Goal: Task Accomplishment & Management: Manage account settings

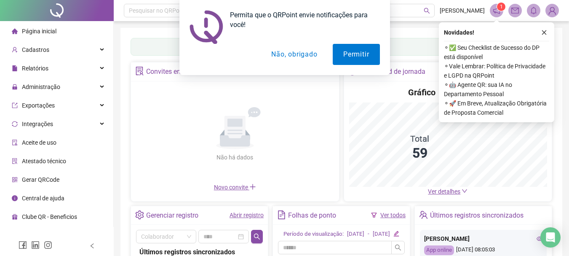
click at [545, 28] on div "Permita que o QRPoint envie notificações para você! Permitir Não, obrigado" at bounding box center [284, 37] width 569 height 75
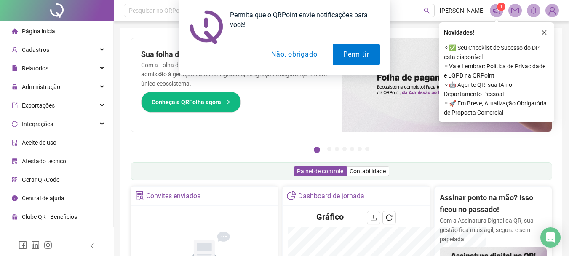
click at [281, 57] on button "Não, obrigado" at bounding box center [294, 54] width 67 height 21
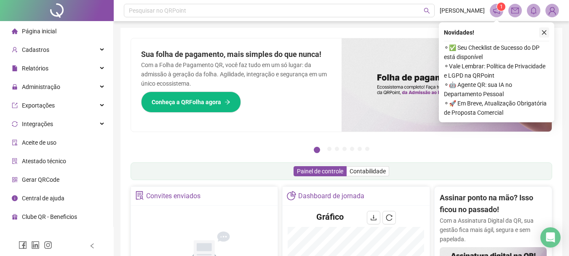
click at [545, 32] on icon "close" at bounding box center [544, 32] width 6 height 6
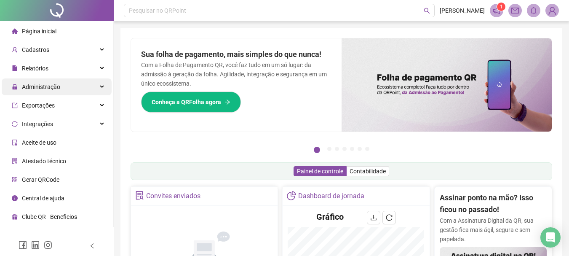
click at [100, 86] on div "Administração" at bounding box center [57, 86] width 110 height 17
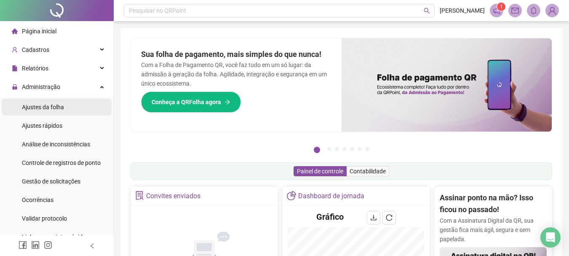
click at [76, 113] on li "Ajustes da folha" at bounding box center [57, 107] width 110 height 17
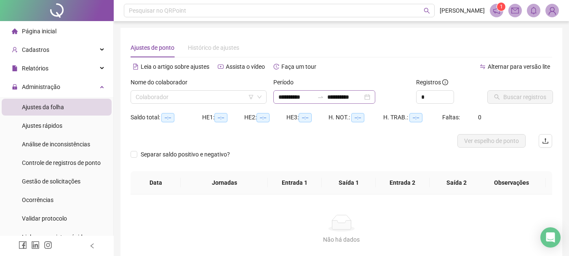
type input "**********"
click at [224, 98] on input "search" at bounding box center [195, 97] width 118 height 13
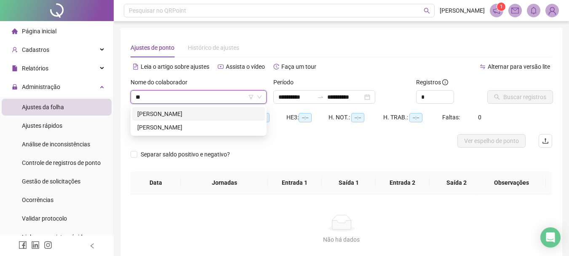
type input "***"
click at [191, 128] on div "WILLIAN COELHO BARROS" at bounding box center [198, 127] width 123 height 9
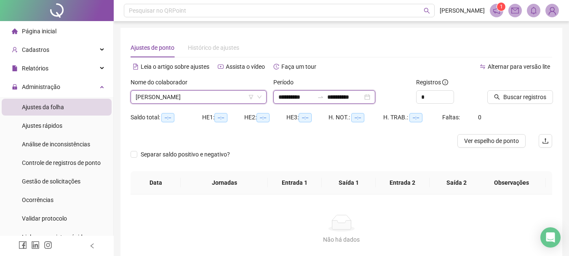
click at [347, 97] on input "**********" at bounding box center [344, 96] width 35 height 9
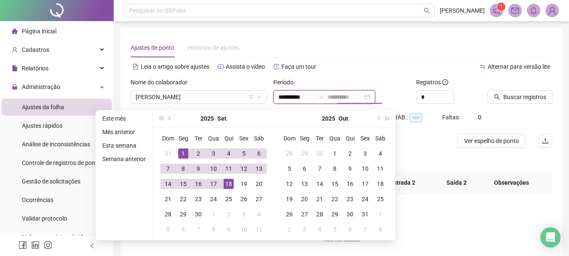
type input "**********"
click at [230, 179] on div "18" at bounding box center [229, 184] width 10 height 10
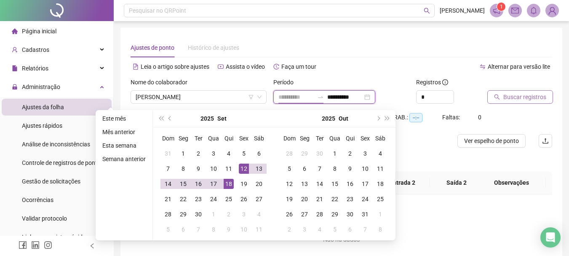
type input "**********"
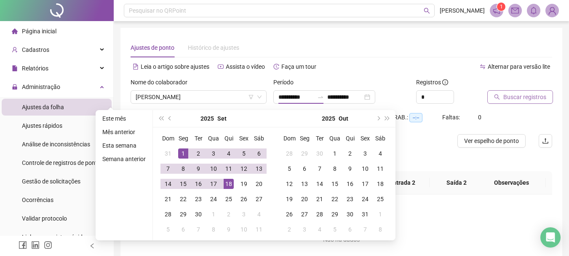
click at [533, 100] on span "Buscar registros" at bounding box center [524, 96] width 43 height 9
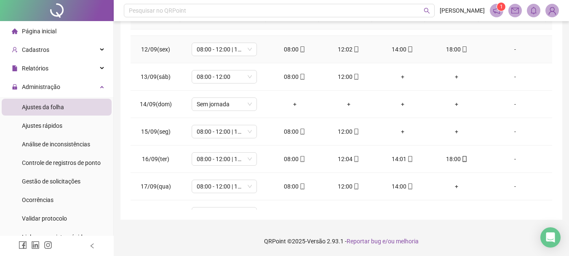
scroll to position [313, 0]
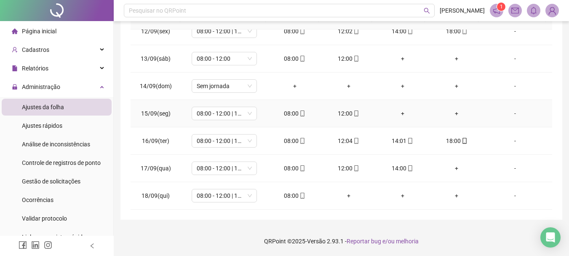
click at [399, 113] on div "+" at bounding box center [402, 113] width 40 height 9
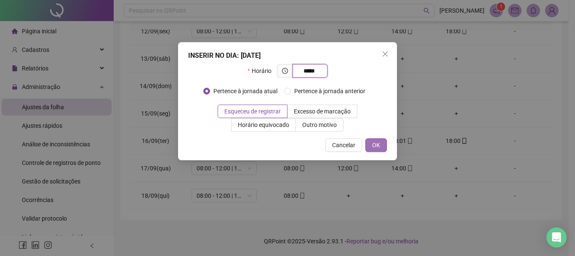
type input "*****"
click at [378, 142] on span "OK" at bounding box center [376, 144] width 8 height 9
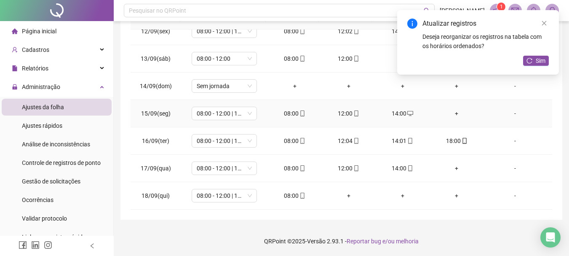
click at [451, 112] on div "+" at bounding box center [456, 113] width 40 height 9
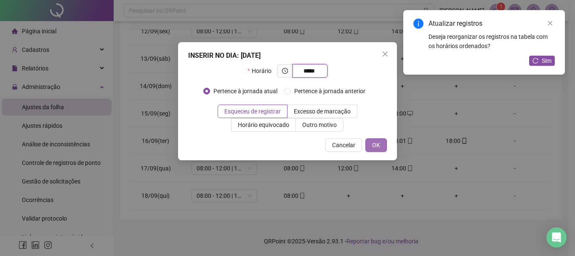
type input "*****"
click at [380, 140] on span "OK" at bounding box center [376, 144] width 8 height 9
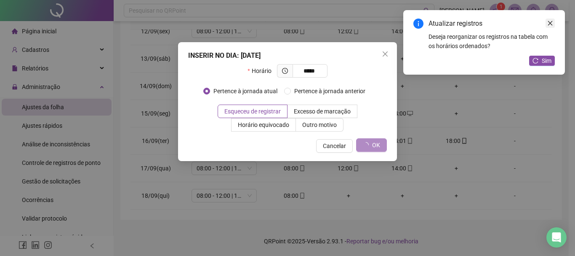
click at [553, 22] on icon "close" at bounding box center [550, 23] width 6 height 6
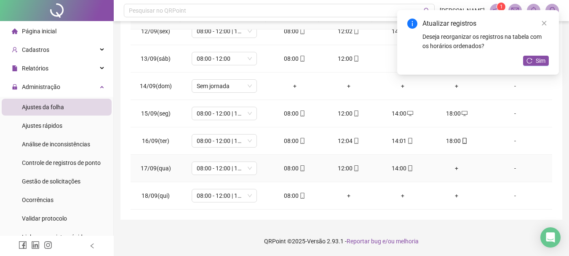
click at [452, 167] on div "+" at bounding box center [456, 167] width 40 height 9
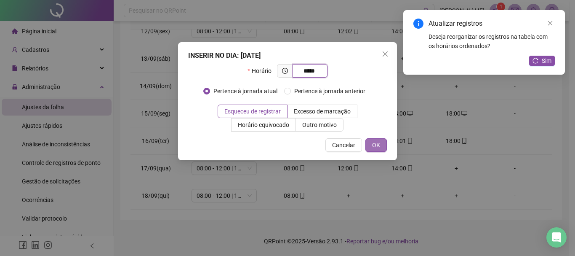
type input "*****"
click at [373, 142] on span "OK" at bounding box center [376, 144] width 8 height 9
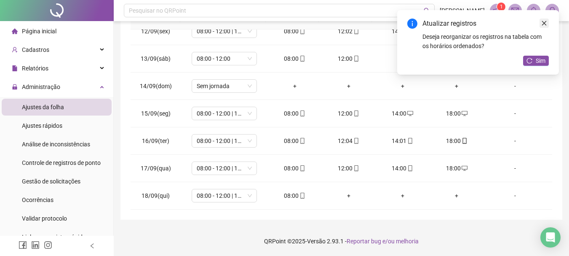
click at [544, 22] on icon "close" at bounding box center [544, 23] width 6 height 6
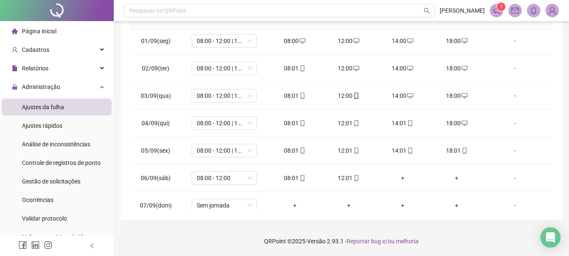
scroll to position [0, 0]
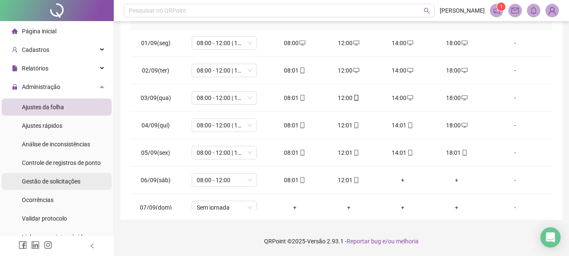
click at [69, 174] on div "Gestão de solicitações" at bounding box center [51, 181] width 59 height 17
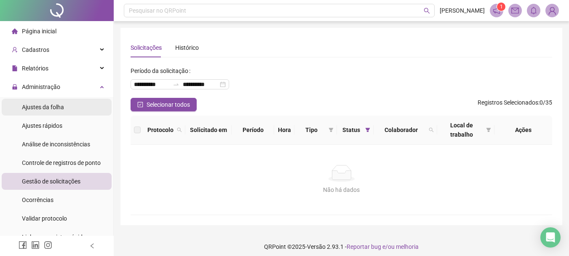
click at [67, 109] on li "Ajustes da folha" at bounding box center [57, 107] width 110 height 17
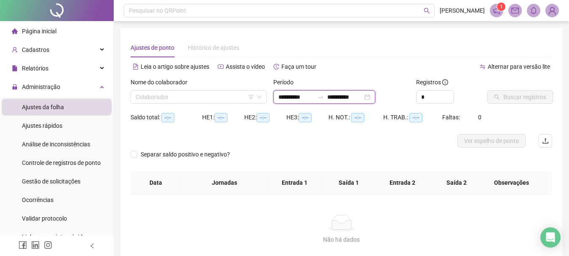
click at [352, 93] on input "**********" at bounding box center [344, 96] width 35 height 9
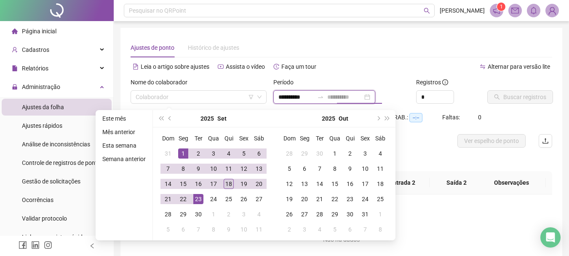
type input "**********"
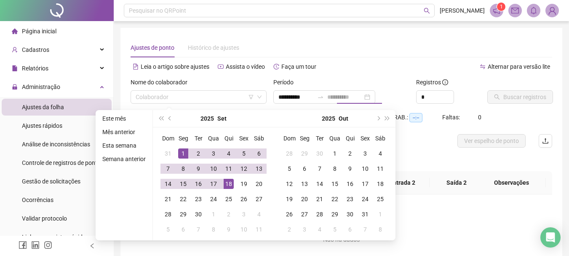
click at [230, 183] on div "18" at bounding box center [229, 184] width 10 height 10
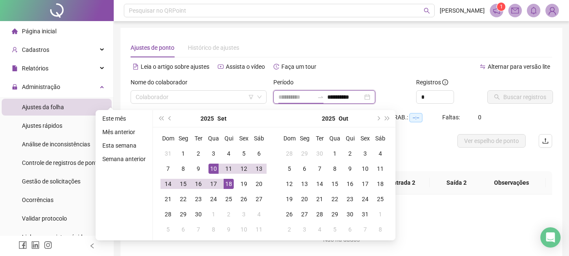
type input "**********"
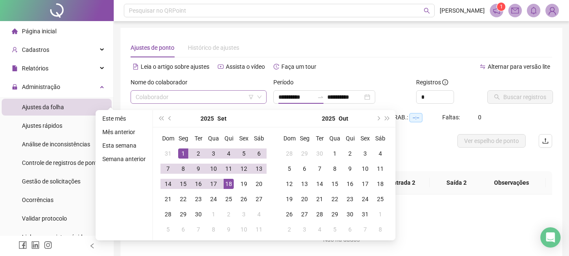
click at [198, 93] on input "search" at bounding box center [195, 97] width 118 height 13
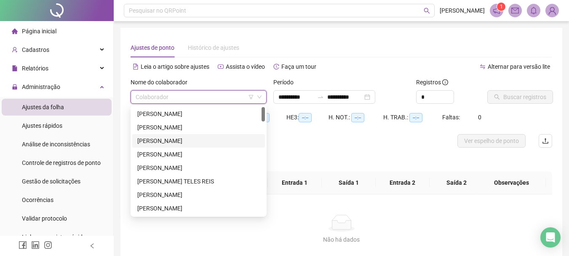
click at [222, 139] on div "ALESSANDRO NUNES DIAS JUNIOR" at bounding box center [198, 140] width 123 height 9
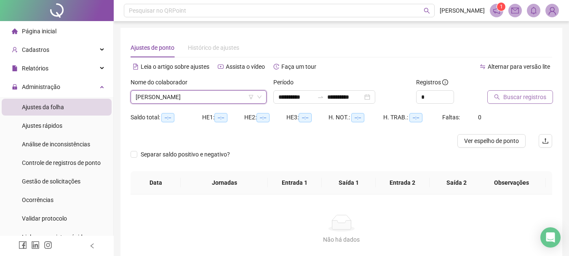
click at [536, 99] on span "Buscar registros" at bounding box center [524, 96] width 43 height 9
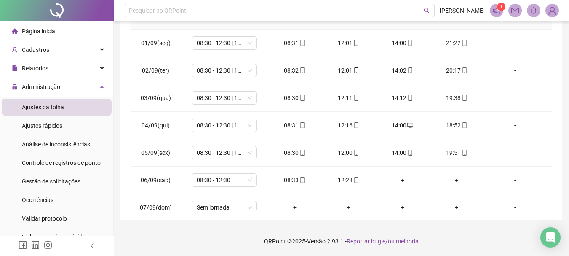
scroll to position [48, 0]
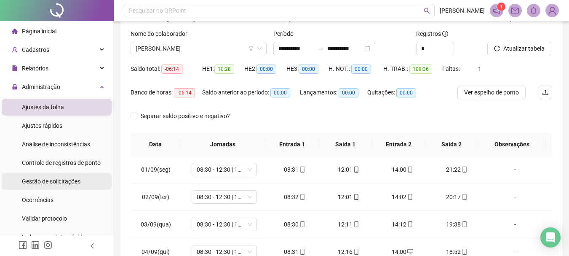
click at [58, 178] on span "Gestão de solicitações" at bounding box center [51, 181] width 59 height 7
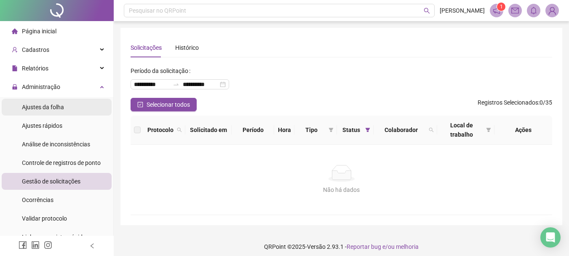
click at [76, 109] on li "Ajustes da folha" at bounding box center [57, 107] width 110 height 17
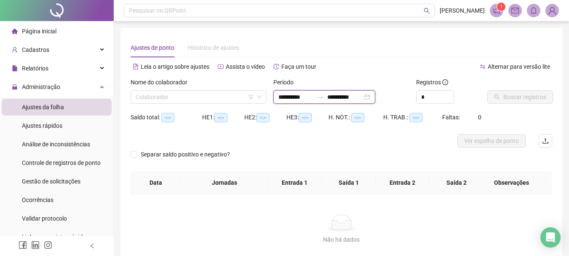
click at [349, 98] on input "**********" at bounding box center [344, 96] width 35 height 9
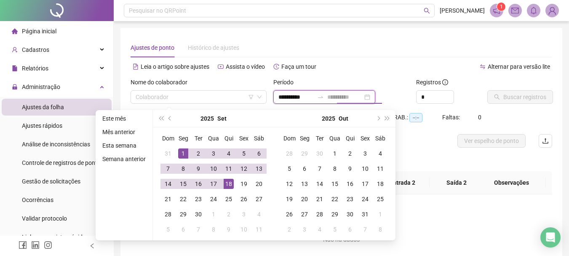
type input "**********"
click at [231, 184] on div "18" at bounding box center [229, 184] width 10 height 10
type input "**********"
click at [472, 94] on div "*" at bounding box center [448, 96] width 65 height 13
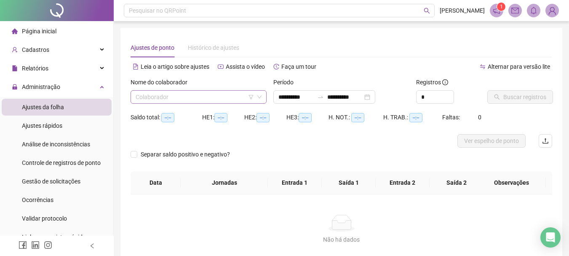
click at [150, 93] on input "search" at bounding box center [195, 97] width 118 height 13
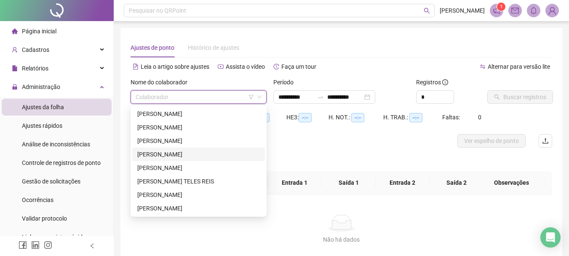
click at [186, 151] on div "ALINE CUNHA DOS SANTOS" at bounding box center [198, 153] width 123 height 9
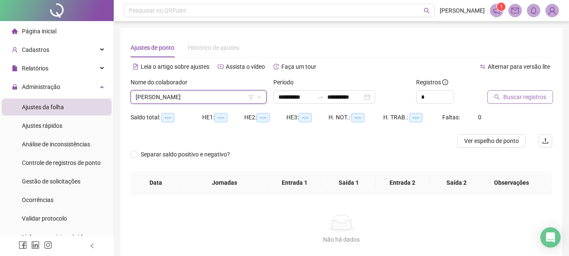
click at [528, 96] on span "Buscar registros" at bounding box center [524, 96] width 43 height 9
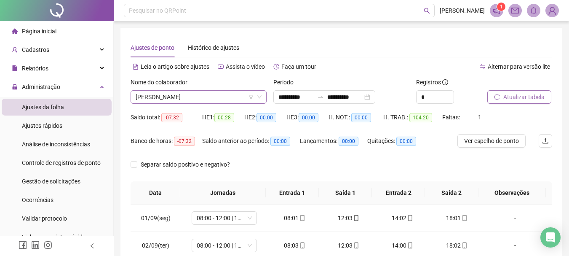
click at [208, 95] on span "ALINE CUNHA DOS SANTOS" at bounding box center [199, 97] width 126 height 13
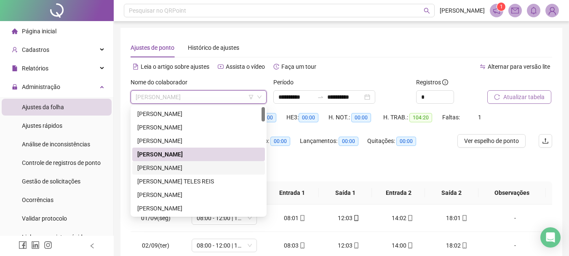
click at [186, 168] on div "ALISSON CARDOSO BELEM" at bounding box center [198, 167] width 123 height 9
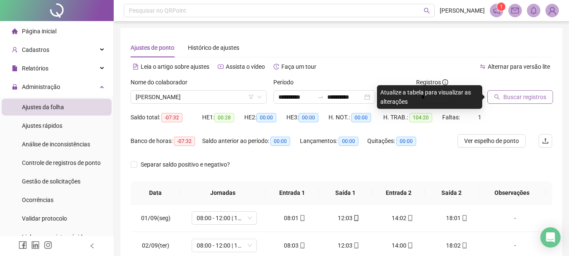
click at [521, 93] on span "Buscar registros" at bounding box center [524, 96] width 43 height 9
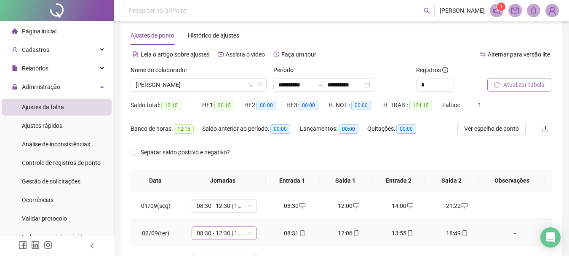
scroll to position [6, 0]
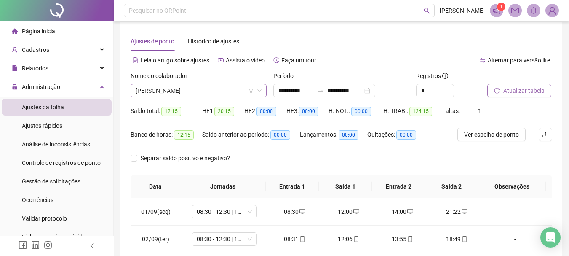
click at [213, 87] on span "ALISSON CARDOSO BELEM" at bounding box center [199, 90] width 126 height 13
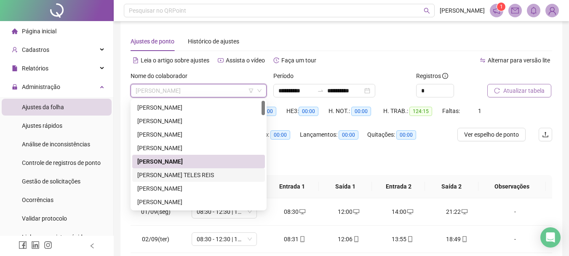
click at [196, 173] on div "AMANDA LORRAYNE TELES REIS" at bounding box center [198, 174] width 123 height 9
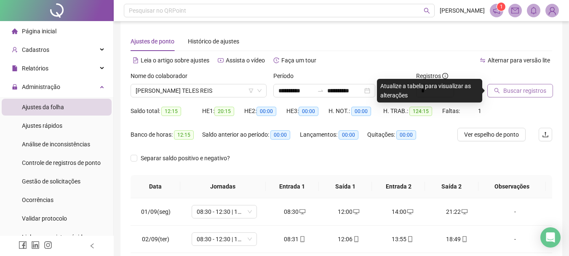
click at [522, 92] on span "Buscar registros" at bounding box center [524, 90] width 43 height 9
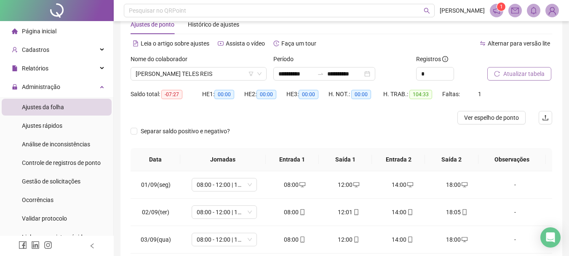
scroll to position [0, 0]
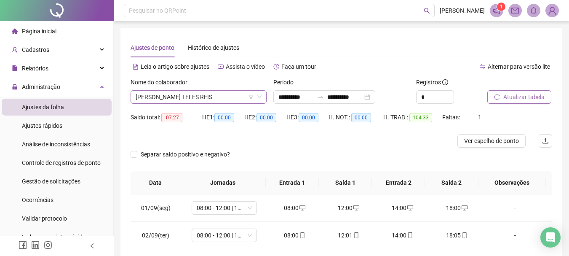
click at [219, 94] on span "AMANDA LORRAYNE TELES REIS" at bounding box center [199, 97] width 126 height 13
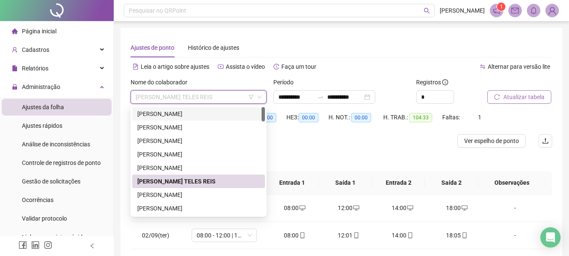
click at [218, 117] on div "ADENILSON CARDOSO DOS SANTOS" at bounding box center [198, 113] width 123 height 9
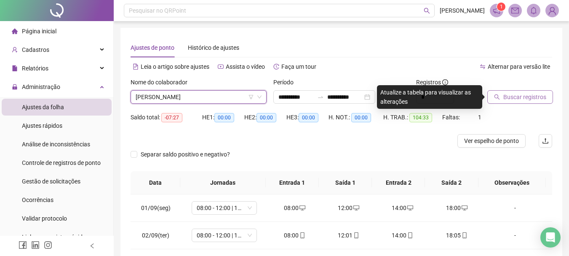
click at [520, 96] on span "Buscar registros" at bounding box center [524, 96] width 43 height 9
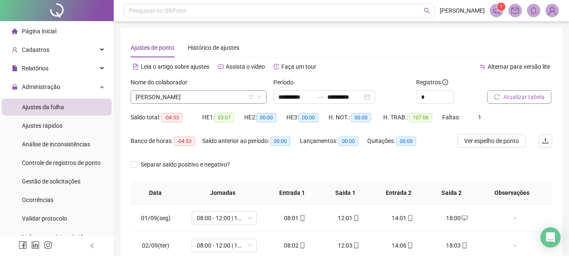
click at [215, 99] on span "ADENILSON CARDOSO DOS SANTOS" at bounding box center [199, 97] width 126 height 13
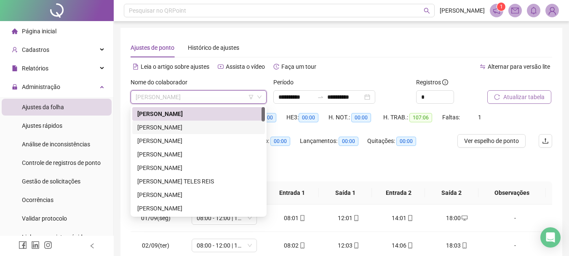
click at [211, 130] on div "ALESSANDRA RODRIGUES DE SOUZA" at bounding box center [198, 127] width 123 height 9
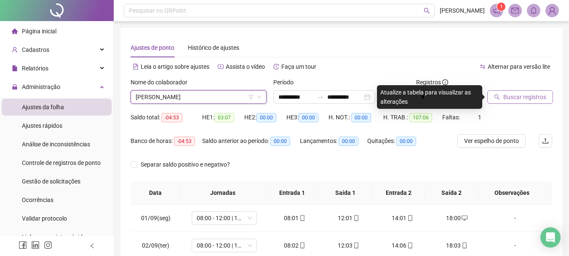
click at [503, 96] on span "Buscar registros" at bounding box center [524, 96] width 43 height 9
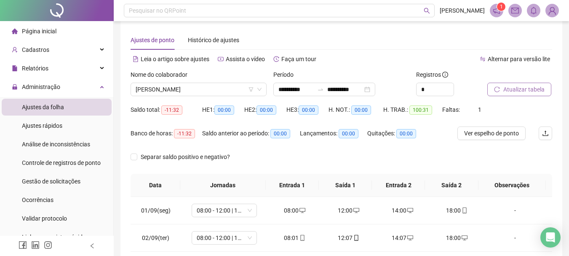
scroll to position [6, 0]
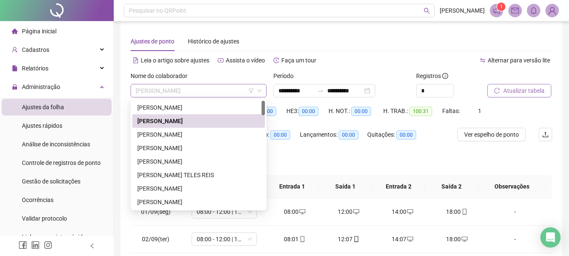
click at [235, 92] on span "ALESSANDRA RODRIGUES DE SOUZA" at bounding box center [199, 90] width 126 height 13
click at [212, 138] on div "ALESSANDRO NUNES DIAS JUNIOR" at bounding box center [198, 134] width 123 height 9
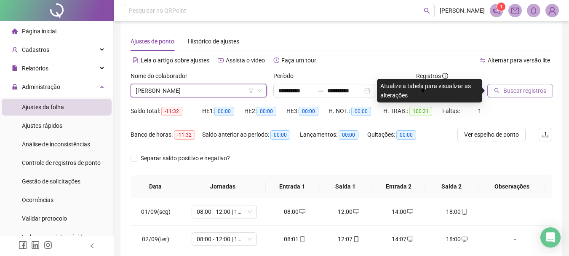
click at [539, 93] on span "Buscar registros" at bounding box center [524, 90] width 43 height 9
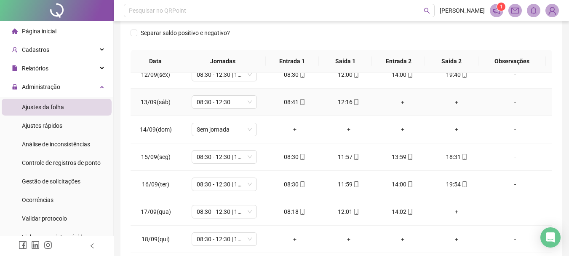
scroll to position [175, 0]
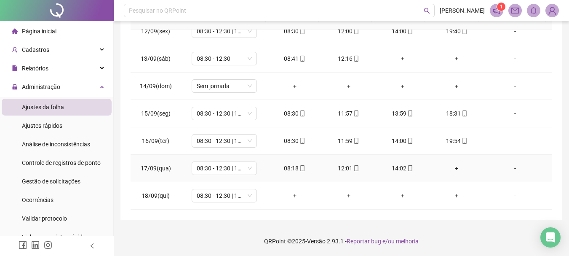
click at [452, 166] on div "+" at bounding box center [456, 167] width 40 height 9
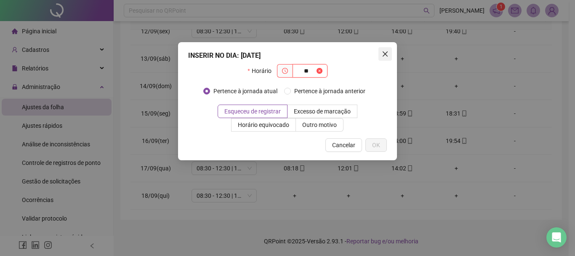
type input "**"
click at [388, 58] on button "Close" at bounding box center [385, 53] width 13 height 13
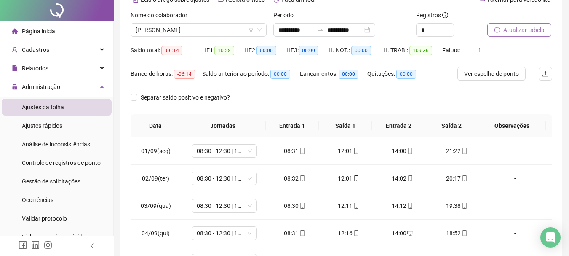
scroll to position [0, 0]
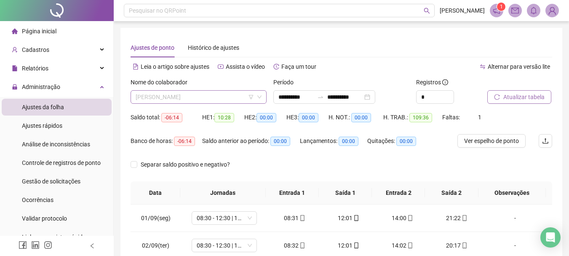
click at [226, 98] on span "ALESSANDRO NUNES DIAS JUNIOR" at bounding box center [199, 97] width 126 height 13
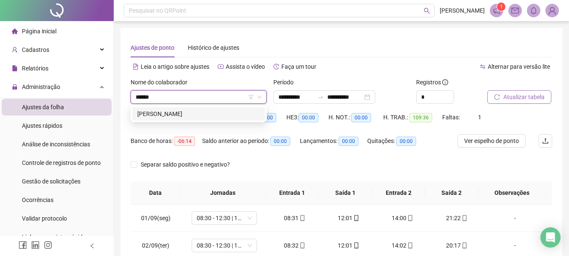
type input "*******"
click at [225, 111] on div "MAURICIO DA SILVA" at bounding box center [198, 113] width 123 height 9
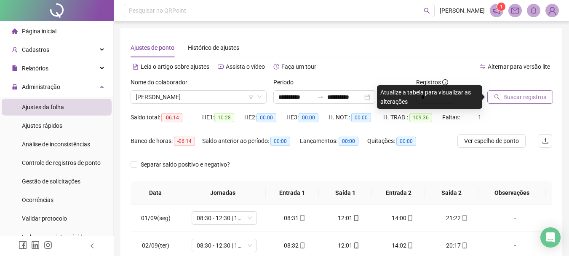
click at [527, 93] on span "Buscar registros" at bounding box center [524, 96] width 43 height 9
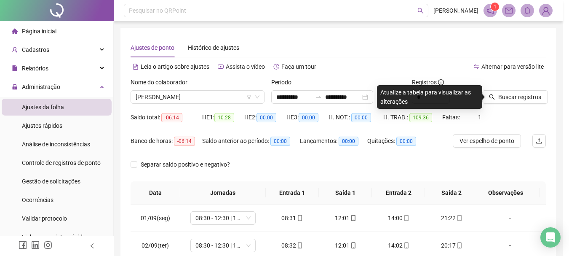
click at [509, 96] on div "Buscando registros Os registros de ponto estão sendo buscados... OK" at bounding box center [284, 128] width 569 height 256
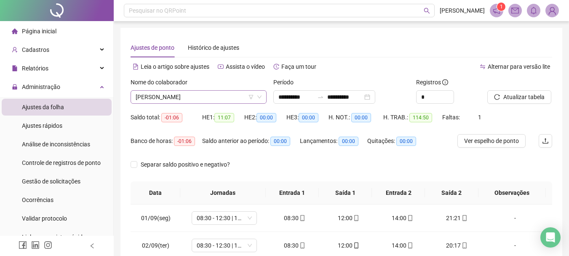
click at [195, 97] on span "MAURICIO DA SILVA" at bounding box center [199, 97] width 126 height 13
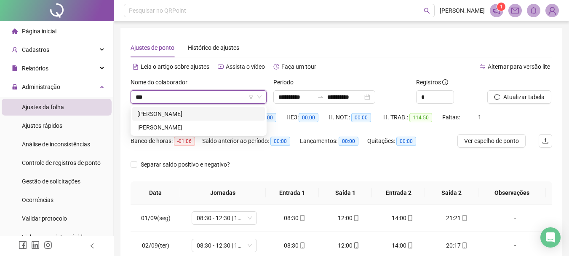
type input "****"
click at [204, 129] on div "ALESSANDRO NUNES DIAS JUNIOR" at bounding box center [198, 127] width 123 height 9
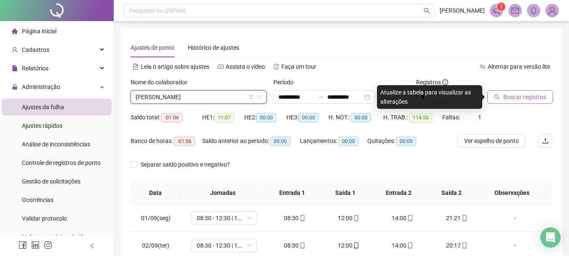
click at [523, 101] on span "Buscar registros" at bounding box center [524, 96] width 43 height 9
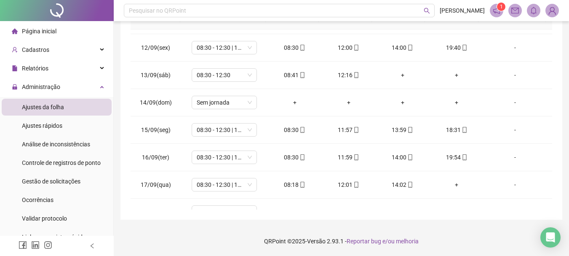
scroll to position [313, 0]
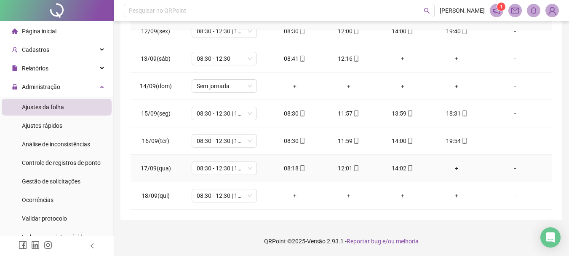
click at [450, 166] on div "+" at bounding box center [456, 167] width 40 height 9
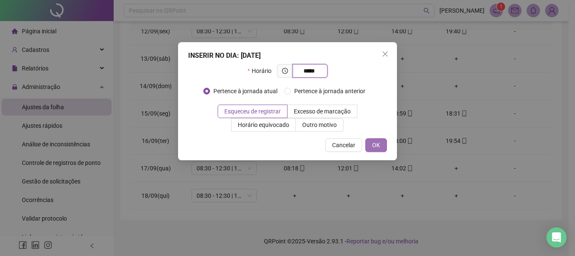
type input "*****"
click at [374, 145] on span "OK" at bounding box center [376, 144] width 8 height 9
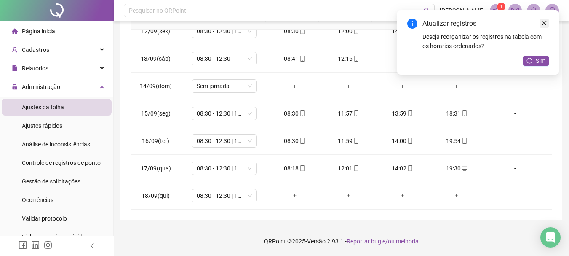
click at [546, 23] on icon "close" at bounding box center [544, 23] width 6 height 6
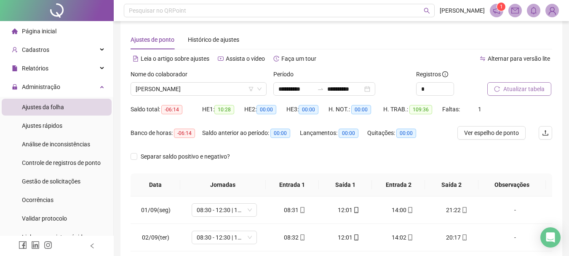
scroll to position [0, 0]
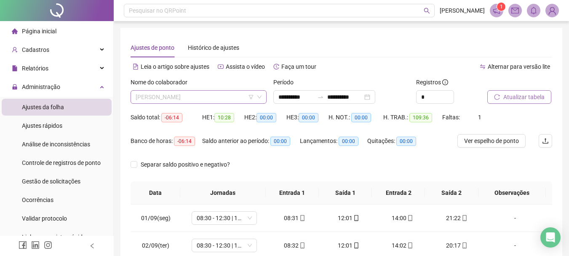
click at [211, 94] on span "ALESSANDRO NUNES DIAS JUNIOR" at bounding box center [199, 97] width 126 height 13
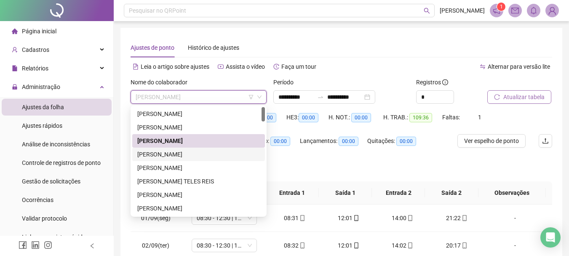
click at [183, 160] on div "ALINE CUNHA DOS SANTOS" at bounding box center [198, 153] width 133 height 13
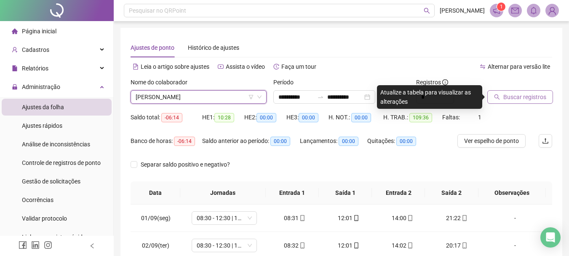
click at [522, 100] on span "Buscar registros" at bounding box center [524, 96] width 43 height 9
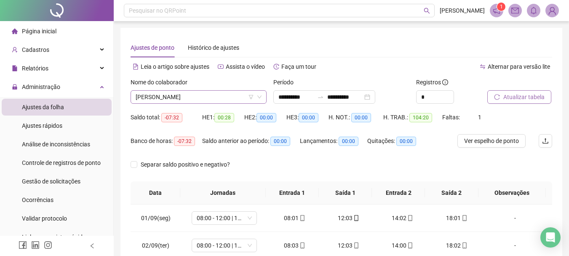
click at [234, 98] on span "ALINE CUNHA DOS SANTOS" at bounding box center [199, 97] width 126 height 13
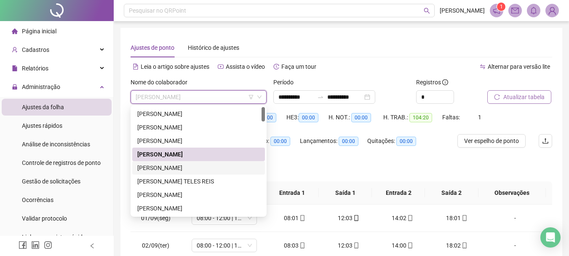
click at [176, 166] on div "ALISSON CARDOSO BELEM" at bounding box center [198, 167] width 123 height 9
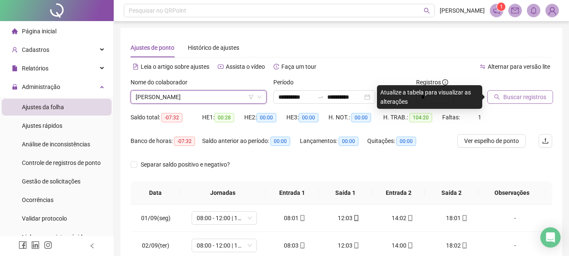
click at [517, 99] on span "Buscar registros" at bounding box center [524, 96] width 43 height 9
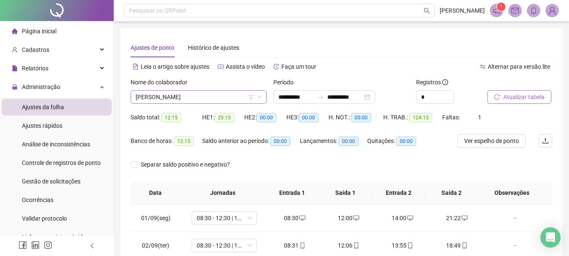
click at [213, 97] on span "ALISSON CARDOSO BELEM" at bounding box center [199, 97] width 126 height 13
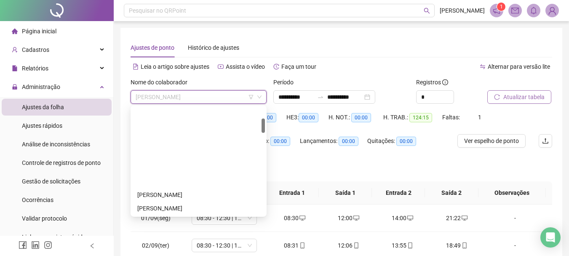
scroll to position [84, 0]
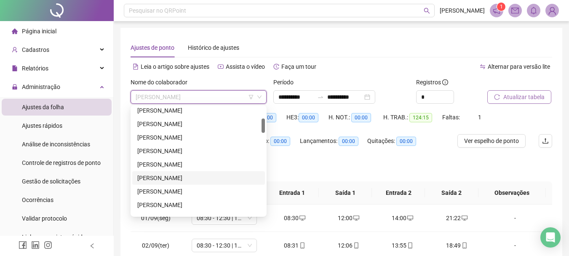
click at [179, 176] on div "CARLOS GUILHERME DOS SANTOS" at bounding box center [198, 177] width 123 height 9
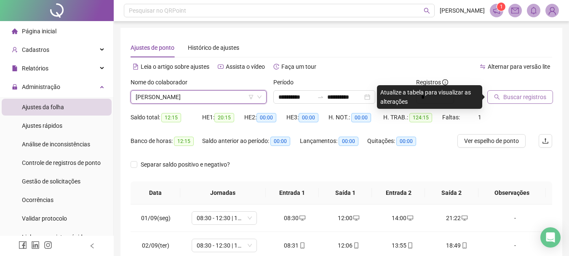
click at [514, 104] on div "Buscar registros" at bounding box center [520, 93] width 72 height 33
click at [507, 101] on span "Buscar registros" at bounding box center [524, 96] width 43 height 9
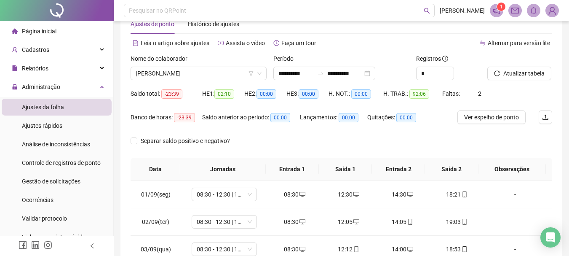
scroll to position [0, 0]
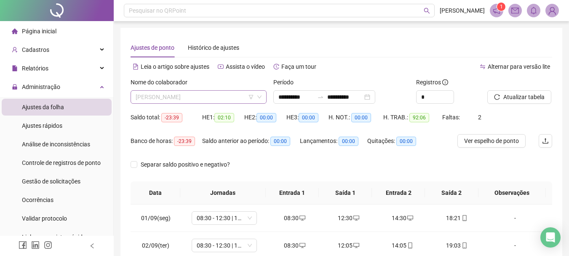
click at [216, 94] on span "CARLOS GUILHERME DOS SANTOS" at bounding box center [199, 97] width 126 height 13
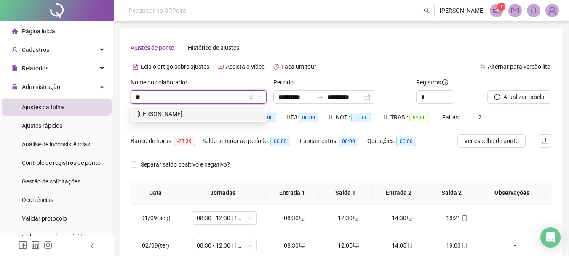
type input "***"
click at [230, 117] on div "JEFFERSON DA SILVA MATIAS" at bounding box center [198, 113] width 123 height 9
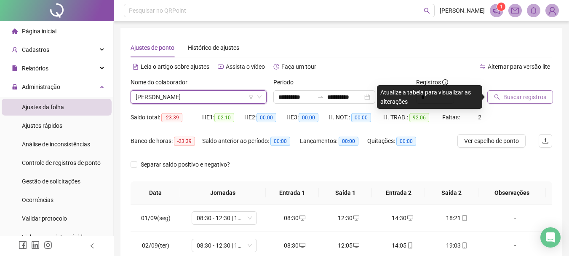
click at [534, 94] on span "Buscar registros" at bounding box center [524, 96] width 43 height 9
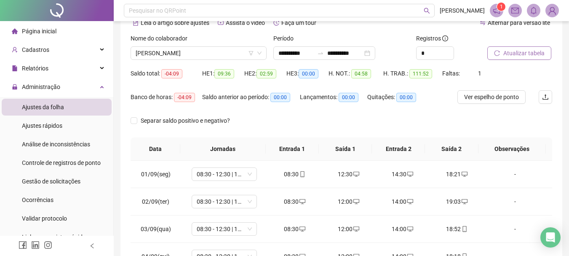
scroll to position [6, 0]
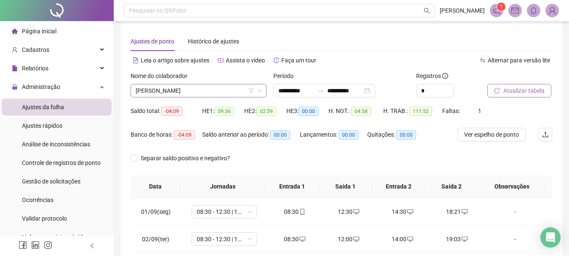
click at [183, 88] on span "JEFFERSON DA SILVA MATIAS" at bounding box center [199, 90] width 126 height 13
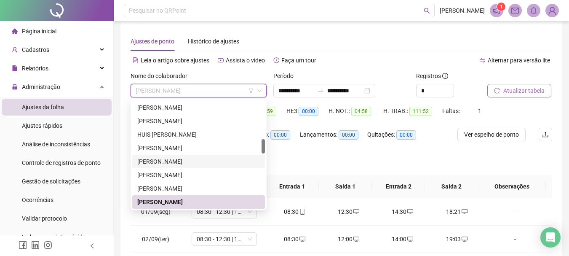
scroll to position [325, 0]
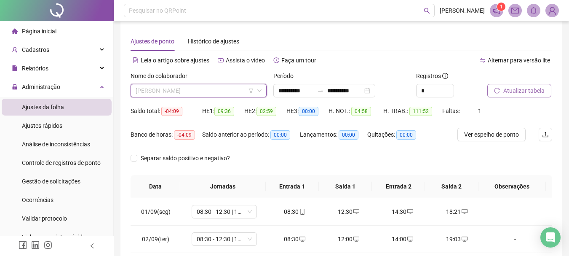
click at [182, 93] on span "JEFFERSON DA SILVA MATIAS" at bounding box center [199, 90] width 126 height 13
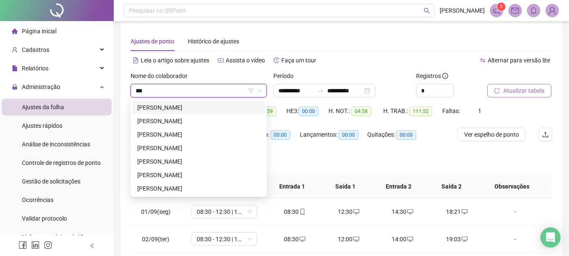
scroll to position [0, 0]
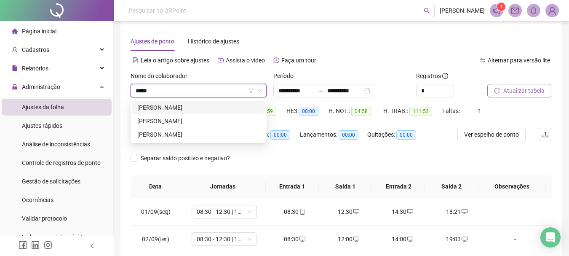
type input "******"
click at [192, 117] on div "CARLOS GUILHERME DOS SANTOS" at bounding box center [198, 120] width 123 height 9
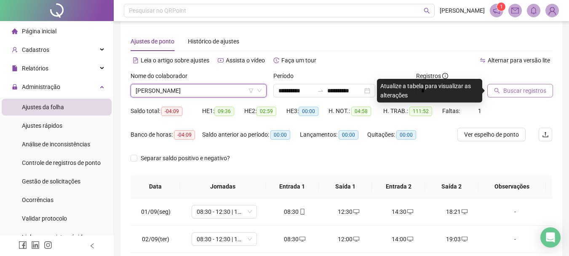
click at [531, 89] on span "Buscar registros" at bounding box center [524, 90] width 43 height 9
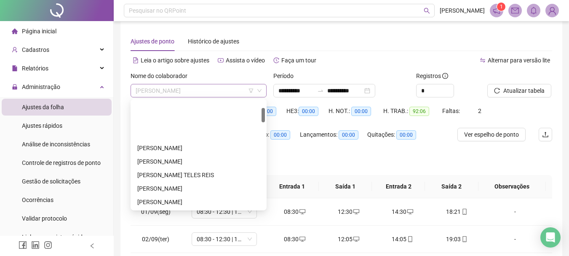
click at [218, 90] on span "CARLOS GUILHERME DOS SANTOS" at bounding box center [199, 90] width 126 height 13
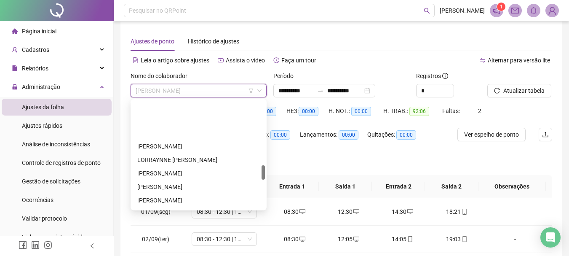
scroll to position [517, 0]
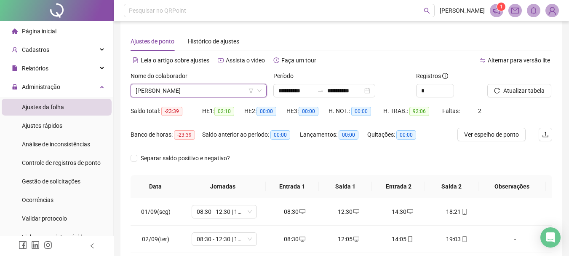
click at [358, 63] on div "Alternar para versão lite" at bounding box center [446, 59] width 211 height 13
click at [242, 87] on span "CARLOS GUILHERME DOS SANTOS" at bounding box center [199, 90] width 126 height 13
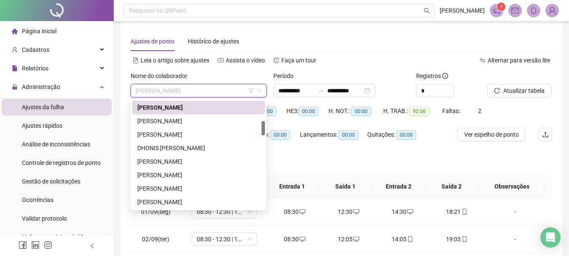
click at [212, 120] on div "DANIELE SOUSA MARQUES" at bounding box center [198, 120] width 123 height 9
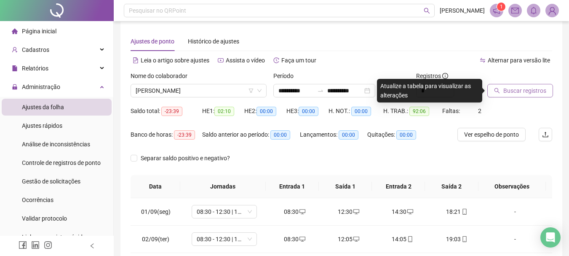
click at [528, 89] on span "Buscar registros" at bounding box center [524, 90] width 43 height 9
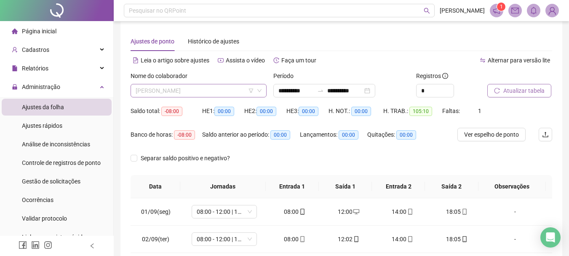
click at [206, 89] on span "DANIELE SOUSA MARQUES" at bounding box center [199, 90] width 126 height 13
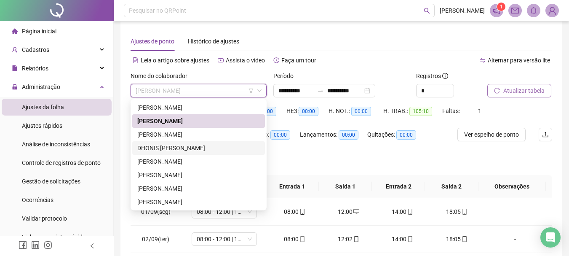
drag, startPoint x: 189, startPoint y: 145, endPoint x: 465, endPoint y: 102, distance: 279.6
click at [188, 145] on div "DHONIS FLAVIO NERES DE OLIVEIRA" at bounding box center [198, 147] width 123 height 9
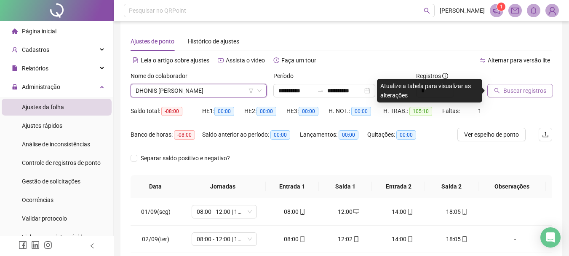
click at [512, 93] on span "Buscar registros" at bounding box center [524, 90] width 43 height 9
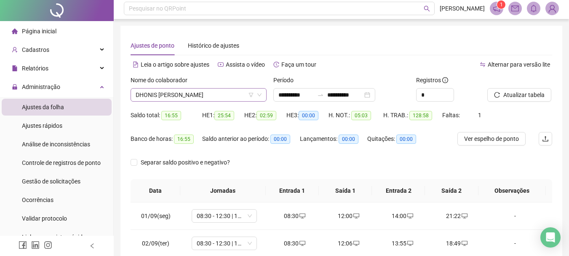
scroll to position [0, 0]
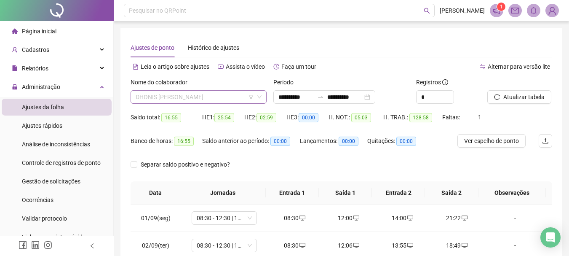
click at [208, 101] on span "DHONIS FLAVIO NERES DE OLIVEIRA" at bounding box center [199, 97] width 126 height 13
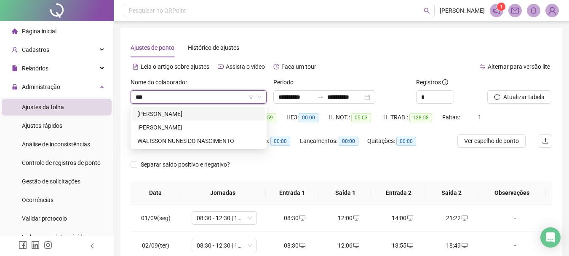
type input "****"
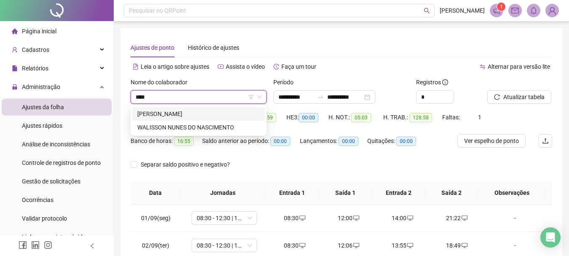
click at [205, 111] on div "ALISSON CARDOSO BELEM" at bounding box center [198, 113] width 123 height 9
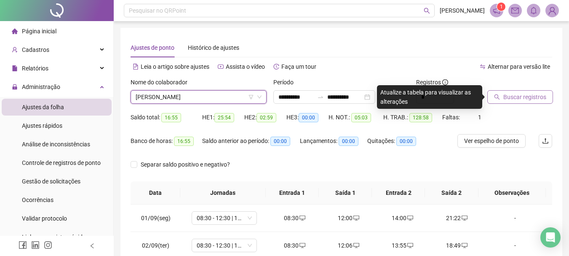
click at [535, 99] on span "Buscar registros" at bounding box center [524, 96] width 43 height 9
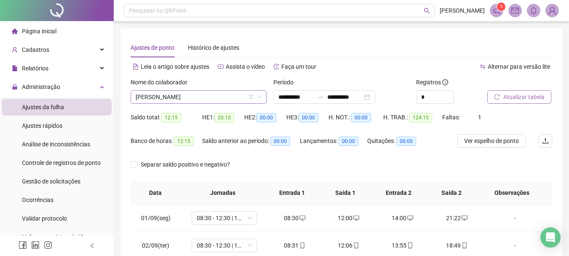
click at [181, 100] on span "ALISSON CARDOSO BELEM" at bounding box center [199, 97] width 126 height 13
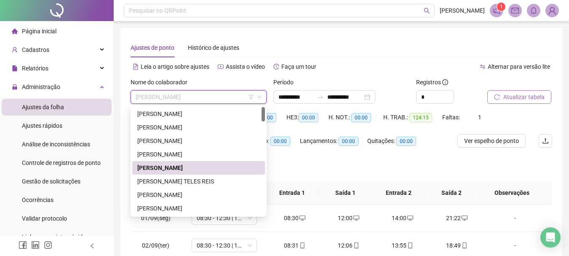
type input "*"
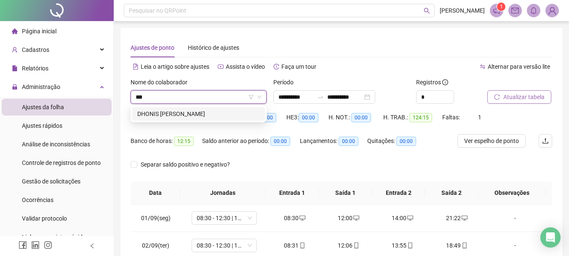
type input "****"
click at [186, 112] on div "DHONIS FLAVIO NERES DE OLIVEIRA" at bounding box center [198, 113] width 123 height 9
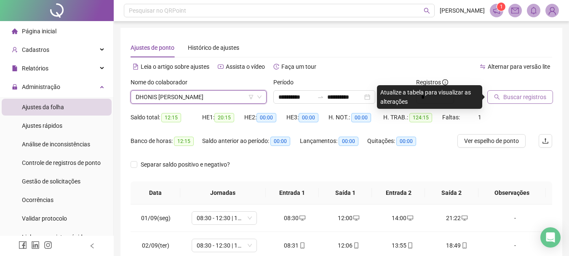
click at [514, 102] on button "Buscar registros" at bounding box center [520, 96] width 66 height 13
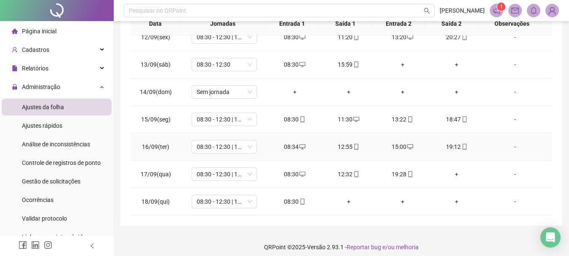
scroll to position [175, 0]
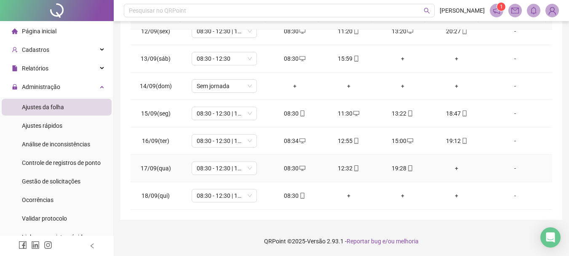
click at [450, 165] on div "+" at bounding box center [456, 167] width 40 height 9
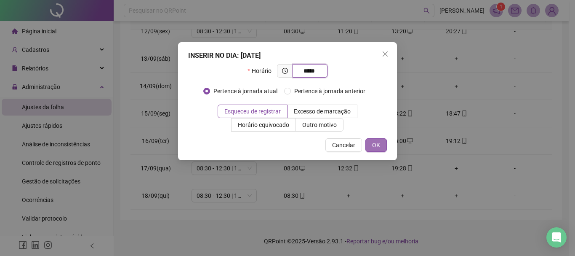
type input "*****"
click at [376, 142] on span "OK" at bounding box center [376, 144] width 8 height 9
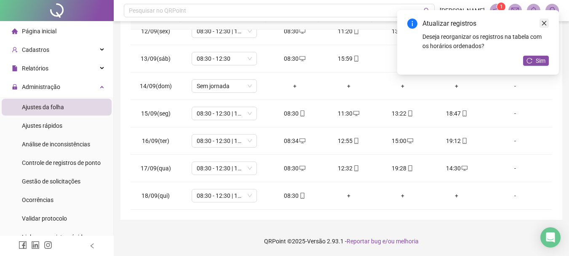
click at [545, 25] on icon "close" at bounding box center [544, 23] width 6 height 6
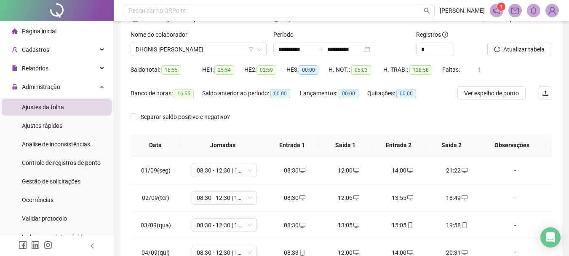
scroll to position [0, 0]
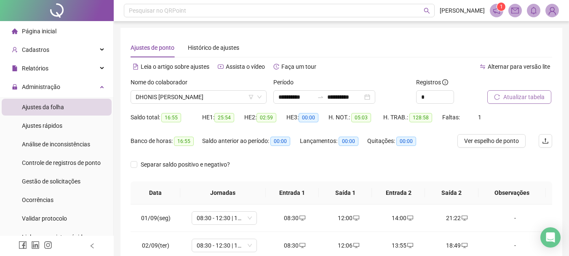
click at [519, 98] on span "Atualizar tabela" at bounding box center [523, 96] width 41 height 9
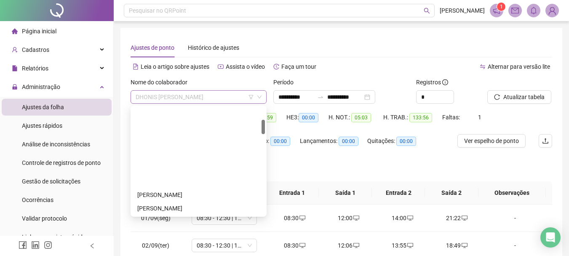
click at [193, 93] on span "DHONIS FLAVIO NERES DE OLIVEIRA" at bounding box center [199, 97] width 126 height 13
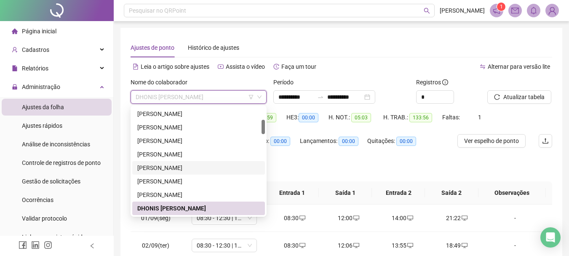
click at [217, 168] on div "CARLOS GUILHERME DOS SANTOS" at bounding box center [198, 167] width 123 height 9
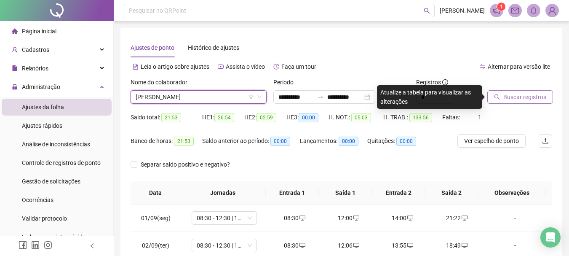
click at [509, 100] on span "Buscar registros" at bounding box center [524, 96] width 43 height 9
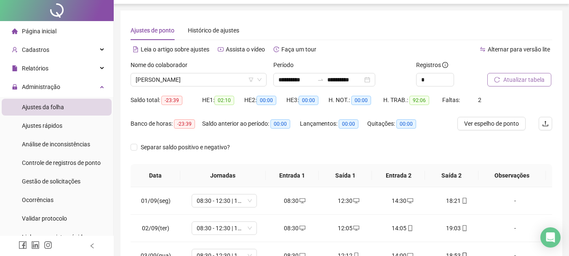
scroll to position [0, 0]
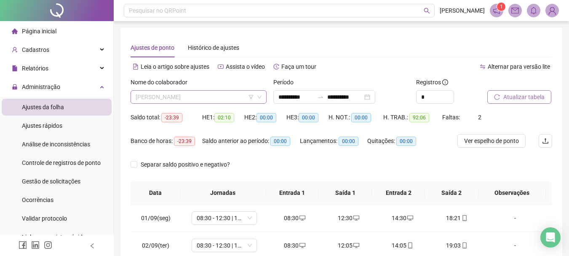
click at [191, 95] on span "CARLOS GUILHERME DOS SANTOS" at bounding box center [199, 97] width 126 height 13
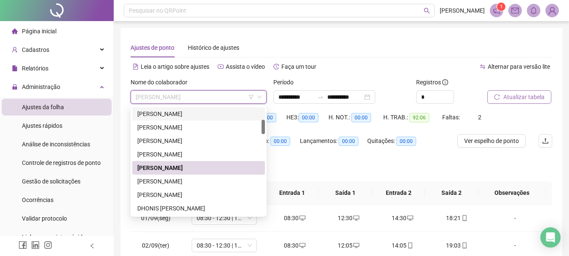
click at [205, 115] on div "ANGELA APARECIDA DE ALMEIDA" at bounding box center [198, 113] width 123 height 9
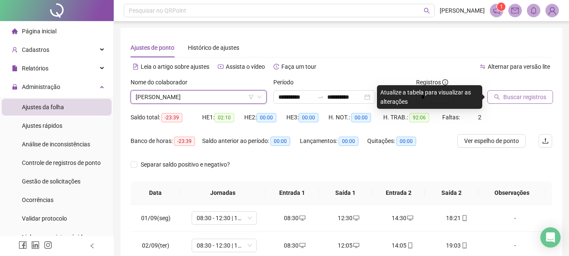
click at [512, 101] on span "Buscar registros" at bounding box center [524, 96] width 43 height 9
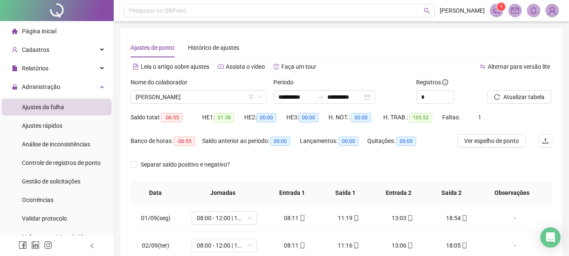
click at [494, 7] on icon "notification" at bounding box center [497, 11] width 8 height 8
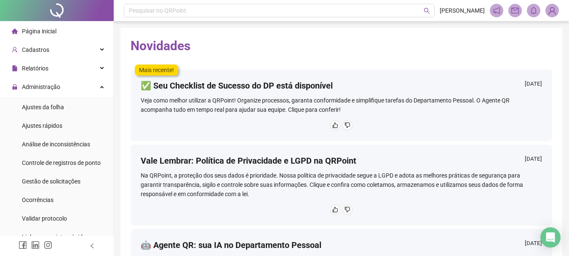
click at [62, 5] on div at bounding box center [57, 10] width 114 height 21
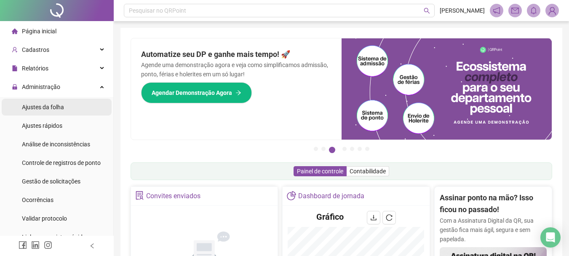
click at [71, 113] on li "Ajustes da folha" at bounding box center [57, 107] width 110 height 17
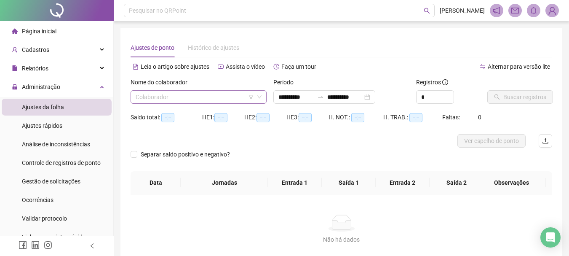
type input "**********"
click at [222, 93] on input "search" at bounding box center [195, 97] width 118 height 13
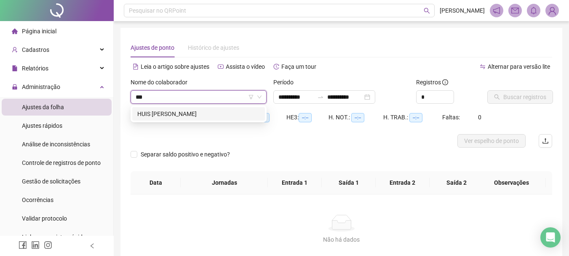
type input "****"
click at [216, 117] on div "HUIS DARLEYS ARAUJO TORRES" at bounding box center [198, 113] width 123 height 9
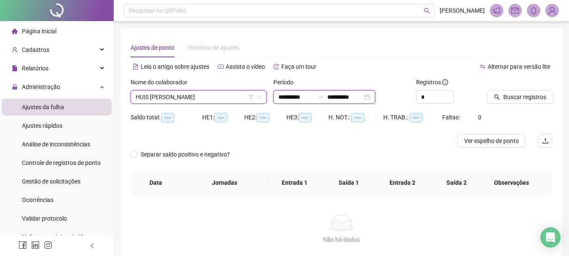
click at [362, 96] on input "**********" at bounding box center [344, 96] width 35 height 9
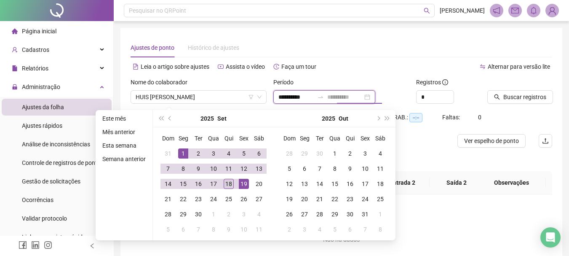
type input "**********"
click at [229, 185] on div "18" at bounding box center [229, 184] width 10 height 10
type input "**********"
click at [512, 99] on span "Buscar registros" at bounding box center [524, 96] width 43 height 9
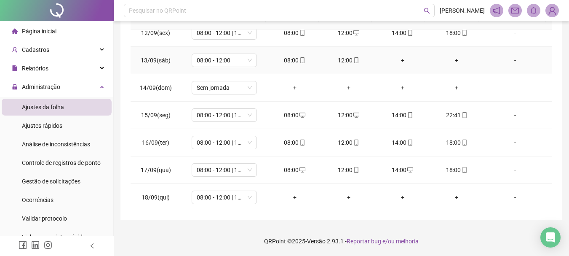
scroll to position [313, 0]
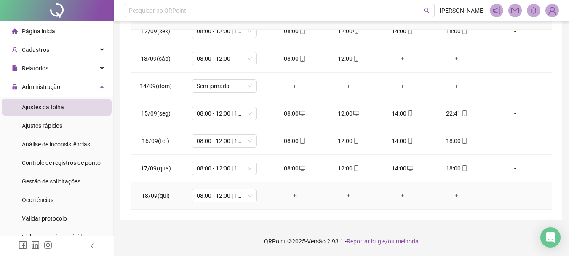
click at [291, 194] on div "+" at bounding box center [295, 195] width 40 height 9
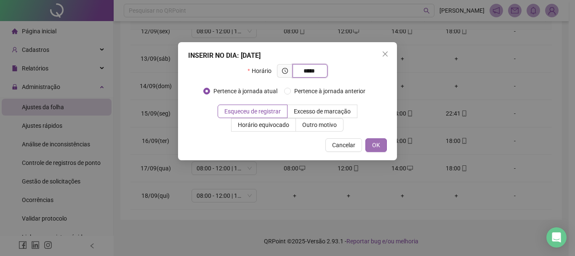
type input "*****"
click at [375, 144] on span "OK" at bounding box center [376, 144] width 8 height 9
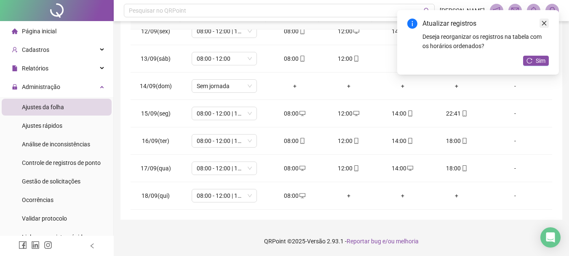
click at [541, 21] on icon "close" at bounding box center [544, 23] width 6 height 6
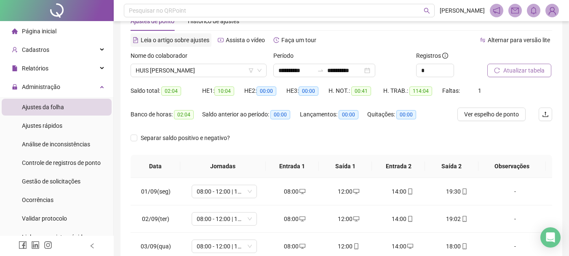
scroll to position [6, 0]
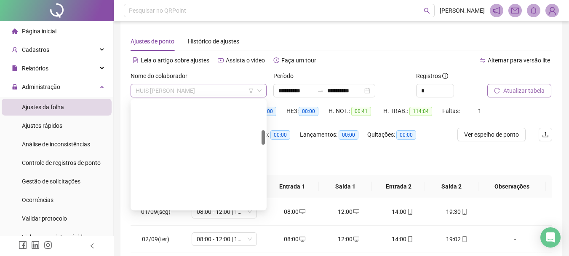
click at [206, 91] on span "HUIS DARLEYS ARAUJO TORRES" at bounding box center [199, 90] width 126 height 13
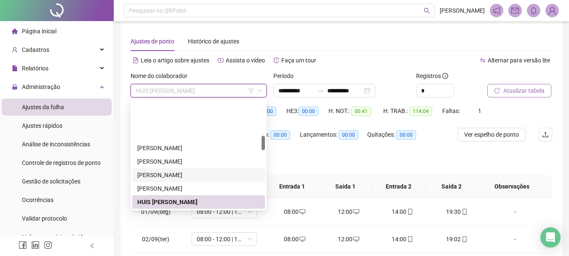
scroll to position [258, 0]
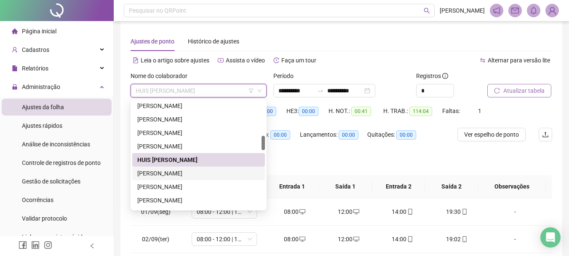
click at [176, 169] on div "ITAIK RIBEIRO DE SOUSA" at bounding box center [198, 172] width 123 height 9
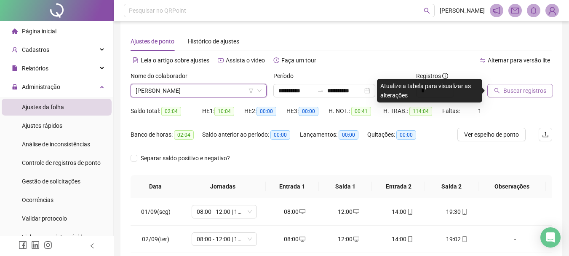
click at [505, 87] on span "Buscar registros" at bounding box center [524, 90] width 43 height 9
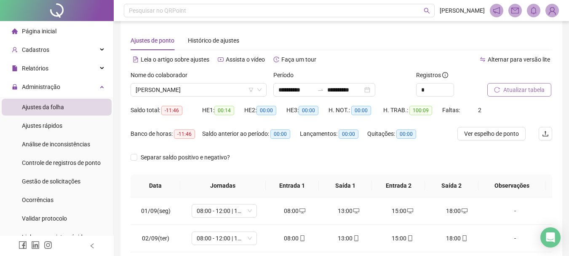
scroll to position [6, 0]
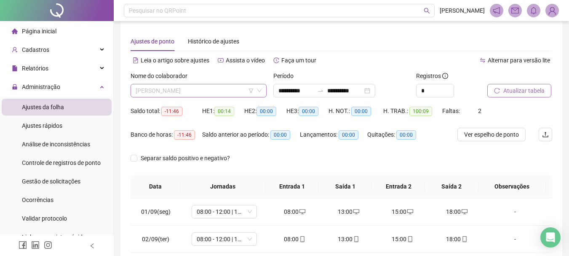
click at [199, 85] on span "ITAIK RIBEIRO DE SOUSA" at bounding box center [199, 90] width 126 height 13
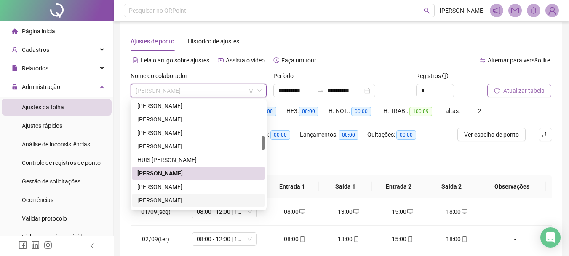
click at [173, 202] on div "JANIELY SOUSA DIAS" at bounding box center [198, 199] width 123 height 9
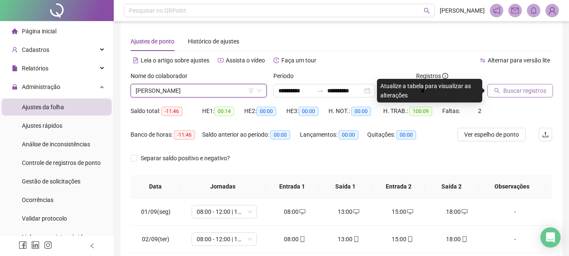
click at [519, 91] on span "Buscar registros" at bounding box center [524, 90] width 43 height 9
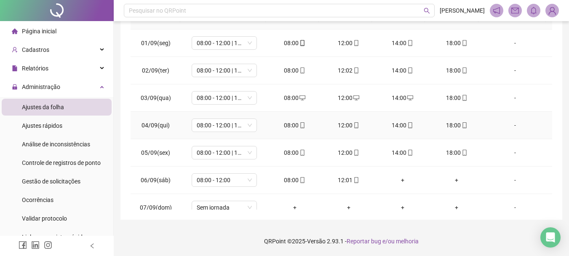
scroll to position [48, 0]
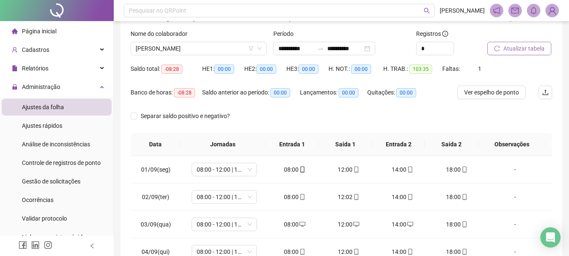
click at [504, 49] on span "Atualizar tabela" at bounding box center [523, 48] width 41 height 9
click at [493, 93] on span "Ver espelho de ponto" at bounding box center [491, 92] width 55 height 9
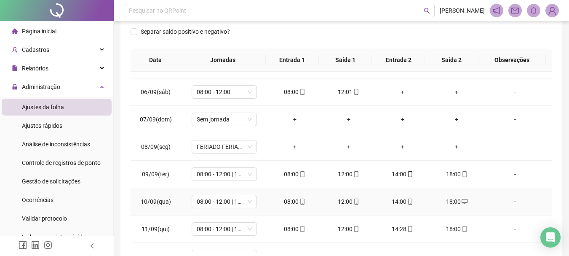
scroll to position [126, 0]
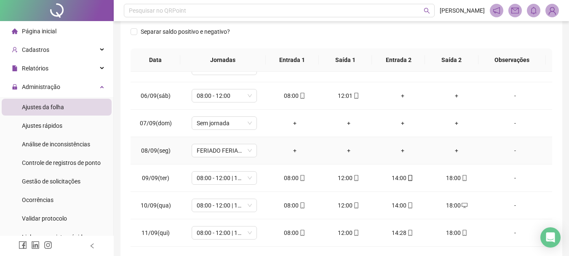
click at [222, 158] on td "FERIADO FERIADO ESTADUAL - NOSSA SENHORA DA NATIVIDADE" at bounding box center [224, 150] width 87 height 27
click at [226, 153] on span "FERIADO FERIADO ESTADUAL - NOSSA SENHORA DA NATIVIDADE" at bounding box center [224, 150] width 55 height 13
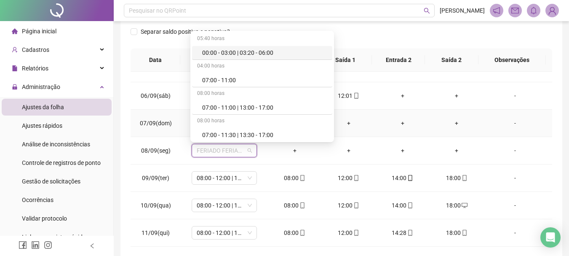
click at [533, 109] on td "-" at bounding box center [517, 122] width 69 height 27
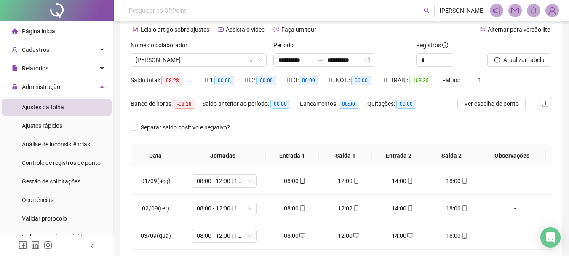
scroll to position [0, 0]
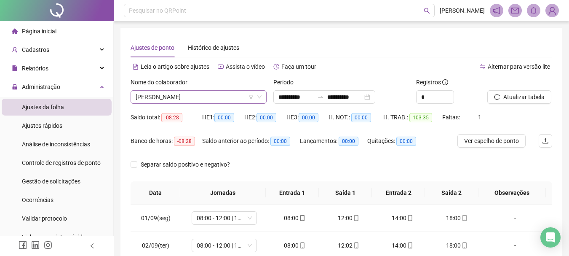
click at [173, 99] on span "JANIELY SOUSA DIAS" at bounding box center [199, 97] width 126 height 13
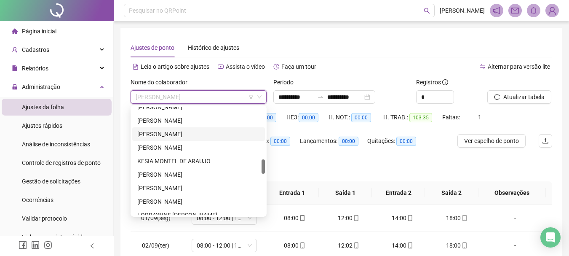
scroll to position [342, 0]
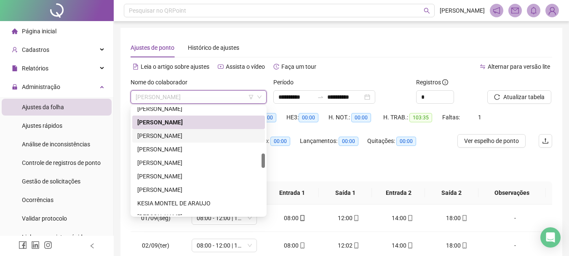
click at [204, 136] on div "JANILDO PEREIRA GOMES CIEL" at bounding box center [198, 135] width 123 height 9
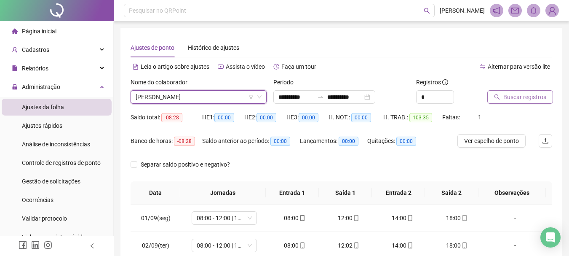
click at [516, 94] on span "Buscar registros" at bounding box center [524, 96] width 43 height 9
click at [191, 94] on span "JANILDO PEREIRA GOMES CIEL" at bounding box center [199, 97] width 126 height 13
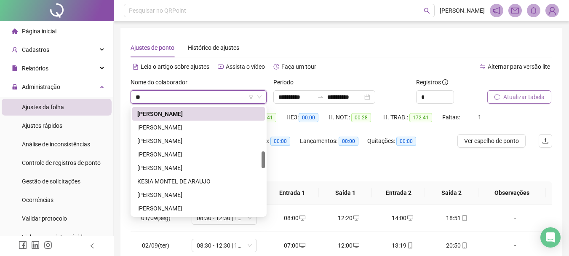
scroll to position [0, 0]
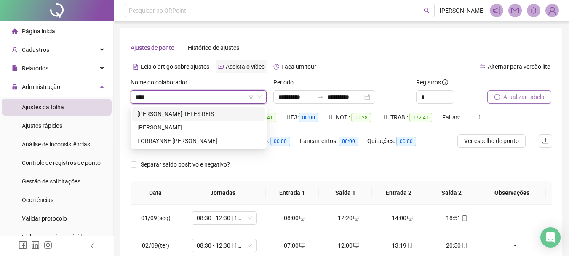
type input "****"
click at [243, 64] on span "Assista o vídeo" at bounding box center [245, 66] width 39 height 7
